Goal: Navigation & Orientation: Understand site structure

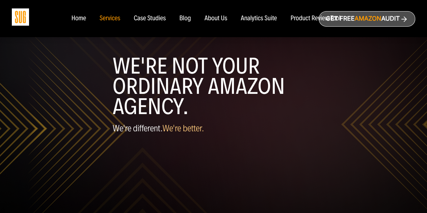
click at [79, 20] on div "Home" at bounding box center [78, 18] width 15 height 7
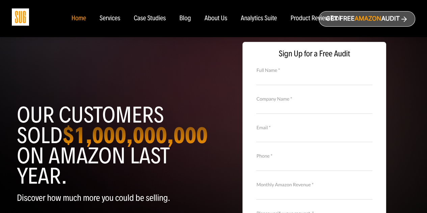
click at [114, 18] on div "Services" at bounding box center [110, 18] width 21 height 7
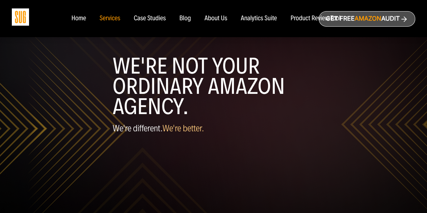
click at [264, 16] on div "Analytics Suite" at bounding box center [259, 18] width 36 height 7
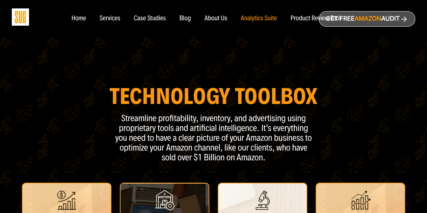
click at [221, 17] on div "About Us" at bounding box center [216, 18] width 23 height 7
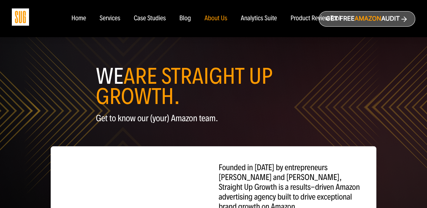
click at [139, 17] on div "Case Studies" at bounding box center [150, 18] width 32 height 7
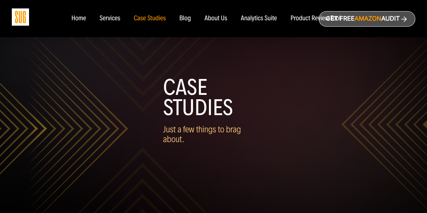
click at [113, 21] on div "Services" at bounding box center [110, 18] width 21 height 7
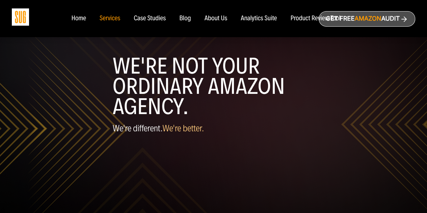
click at [83, 18] on div "Home" at bounding box center [78, 18] width 15 height 7
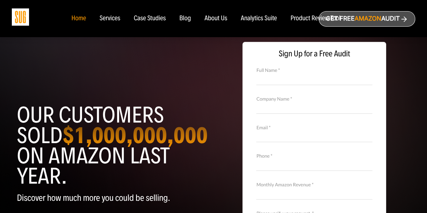
click at [107, 15] on div "Services" at bounding box center [110, 18] width 21 height 7
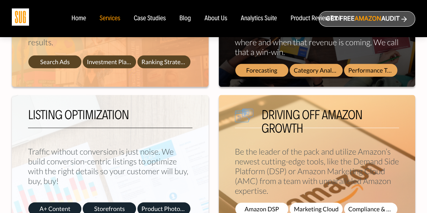
scroll to position [117, 0]
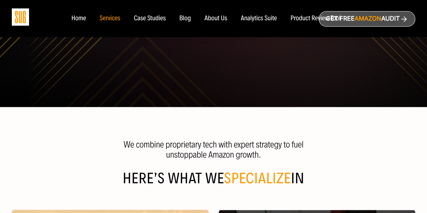
click at [229, 19] on ul "Home Services Case Studies" at bounding box center [206, 18] width 283 height 7
click at [224, 18] on div "About Us" at bounding box center [216, 18] width 23 height 7
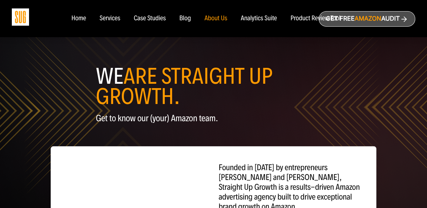
click at [260, 18] on div "Analytics Suite" at bounding box center [259, 18] width 36 height 7
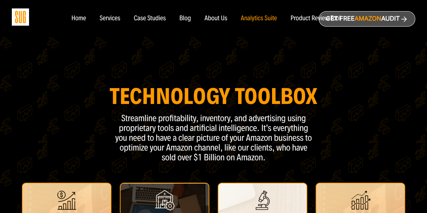
click at [114, 20] on div "Services" at bounding box center [110, 18] width 21 height 7
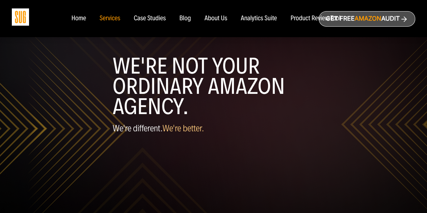
click at [74, 21] on div "Home" at bounding box center [78, 18] width 15 height 7
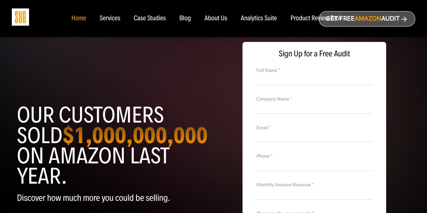
click at [108, 19] on div "Services" at bounding box center [110, 18] width 21 height 7
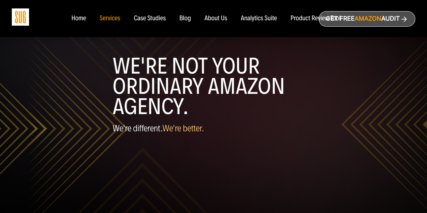
click at [78, 21] on div "Home" at bounding box center [78, 18] width 15 height 7
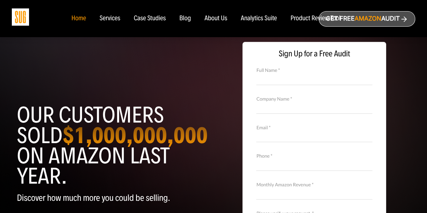
click at [82, 20] on div "Home" at bounding box center [78, 18] width 15 height 7
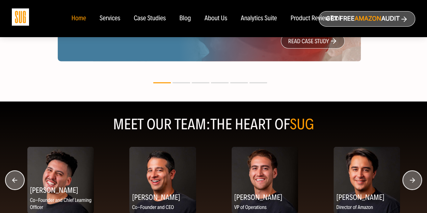
scroll to position [912, 0]
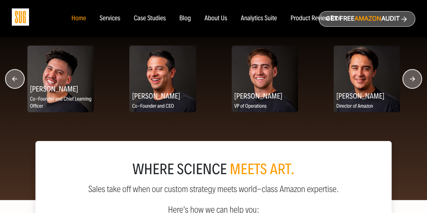
click at [411, 83] on circle "button" at bounding box center [412, 79] width 19 height 19
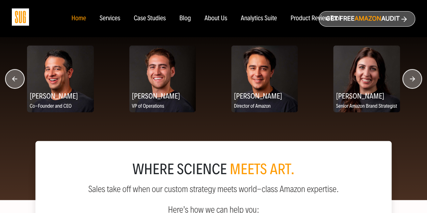
click at [412, 82] on circle "button" at bounding box center [412, 79] width 19 height 19
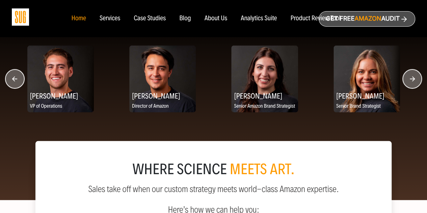
click at [412, 82] on circle "button" at bounding box center [412, 79] width 19 height 19
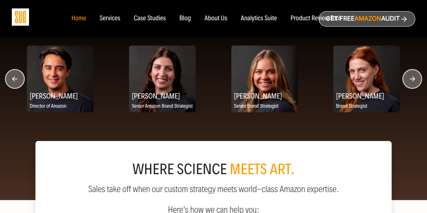
click at [412, 82] on circle "button" at bounding box center [412, 79] width 19 height 19
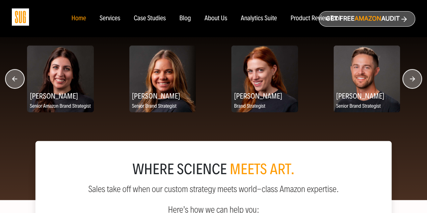
click at [412, 82] on circle "button" at bounding box center [412, 79] width 19 height 19
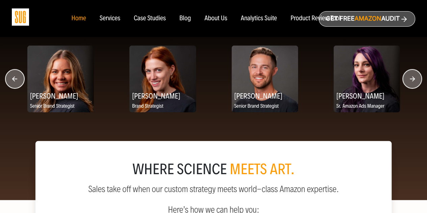
click at [412, 82] on circle "button" at bounding box center [412, 79] width 19 height 19
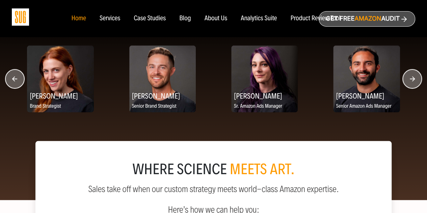
click at [412, 82] on circle "button" at bounding box center [412, 79] width 19 height 19
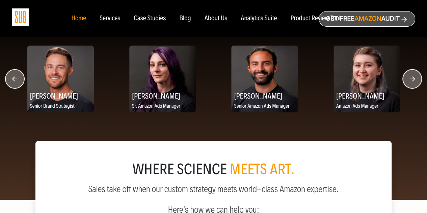
click at [412, 82] on circle "button" at bounding box center [412, 79] width 19 height 19
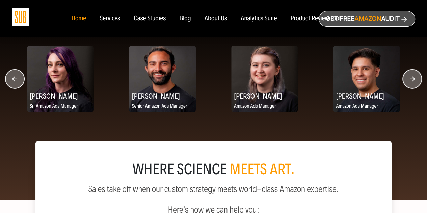
click at [412, 82] on circle "button" at bounding box center [412, 79] width 19 height 19
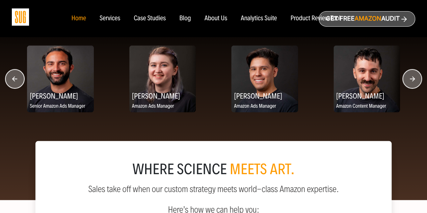
click at [412, 82] on circle "button" at bounding box center [412, 79] width 19 height 19
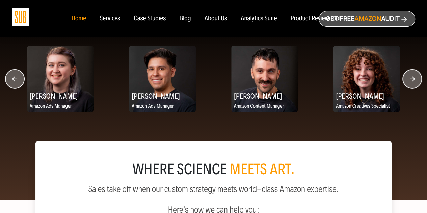
click at [412, 82] on circle "button" at bounding box center [412, 79] width 19 height 19
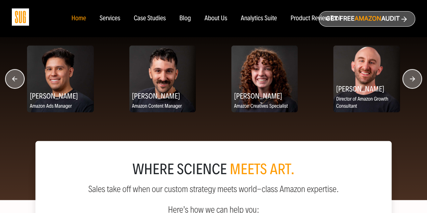
click at [412, 82] on circle "button" at bounding box center [412, 79] width 19 height 19
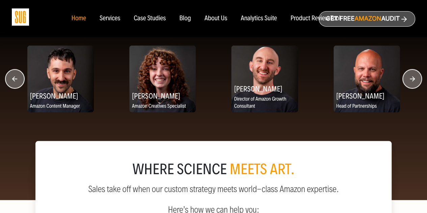
click at [412, 82] on circle "button" at bounding box center [412, 79] width 19 height 19
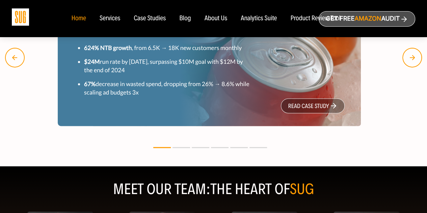
scroll to position [676, 0]
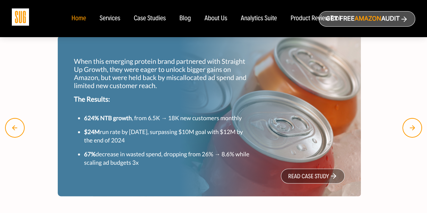
click at [105, 17] on div "Services" at bounding box center [110, 18] width 21 height 7
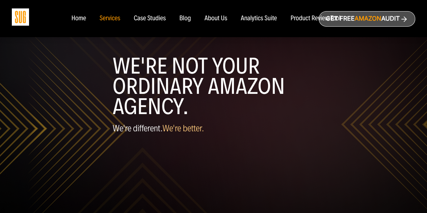
click at [80, 15] on div "Home" at bounding box center [78, 18] width 15 height 7
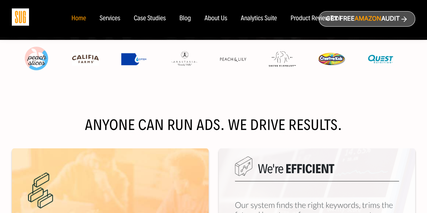
scroll to position [236, 0]
